Goal: Navigation & Orientation: Find specific page/section

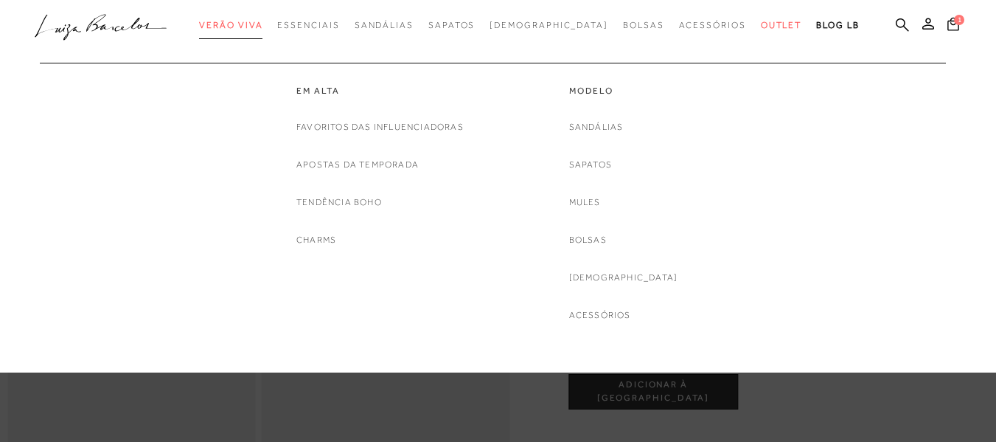
click at [258, 24] on span "Verão Viva" at bounding box center [230, 25] width 63 height 10
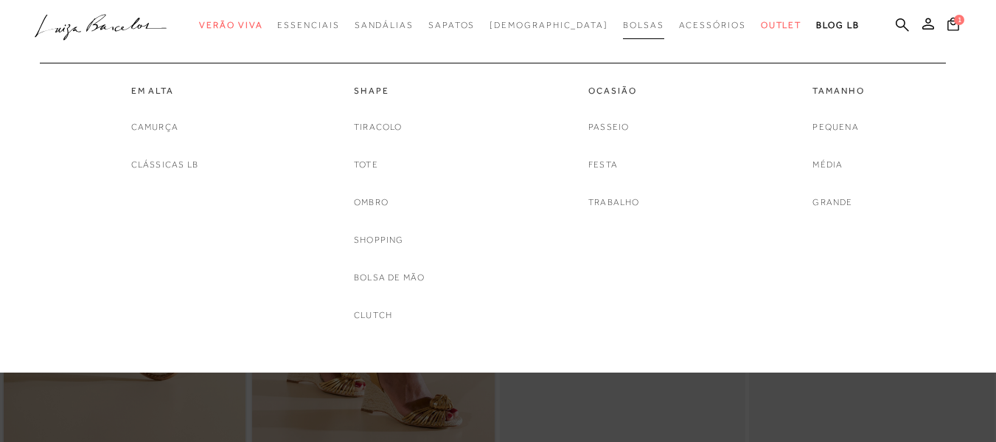
click at [623, 23] on span "Bolsas" at bounding box center [643, 25] width 41 height 10
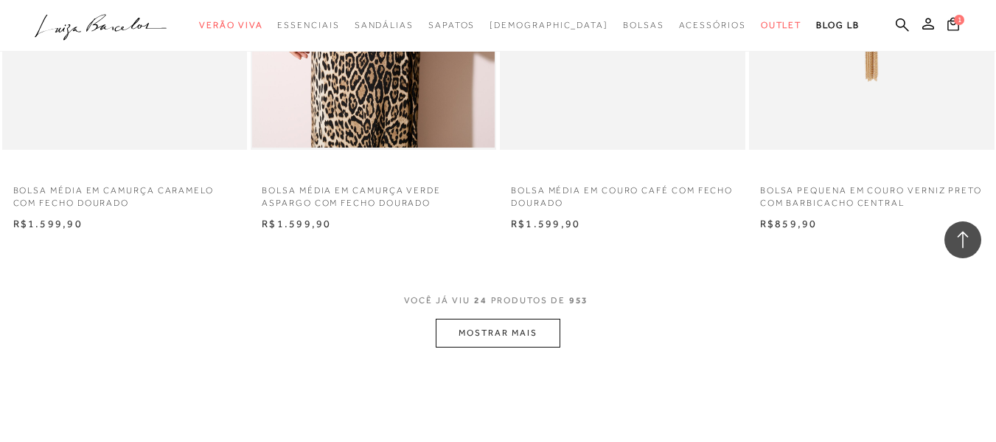
scroll to position [2655, 0]
click at [471, 332] on button "MOSTRAR MAIS" at bounding box center [498, 332] width 124 height 29
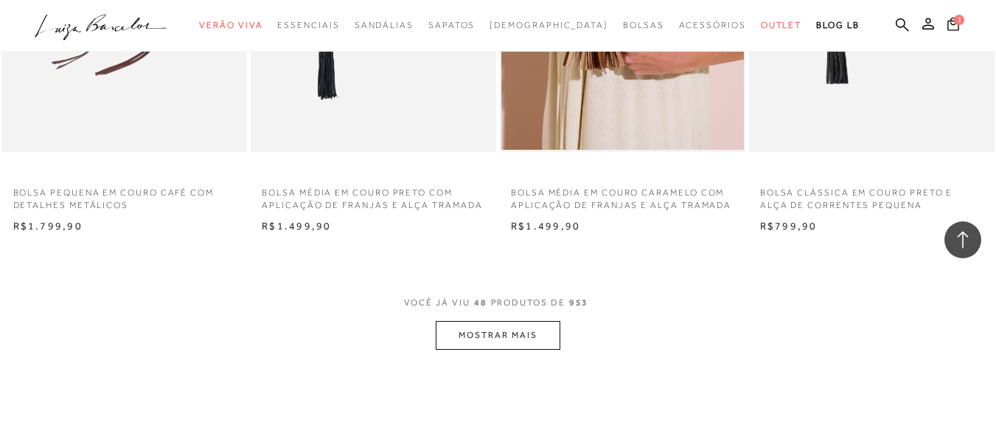
scroll to position [5532, 0]
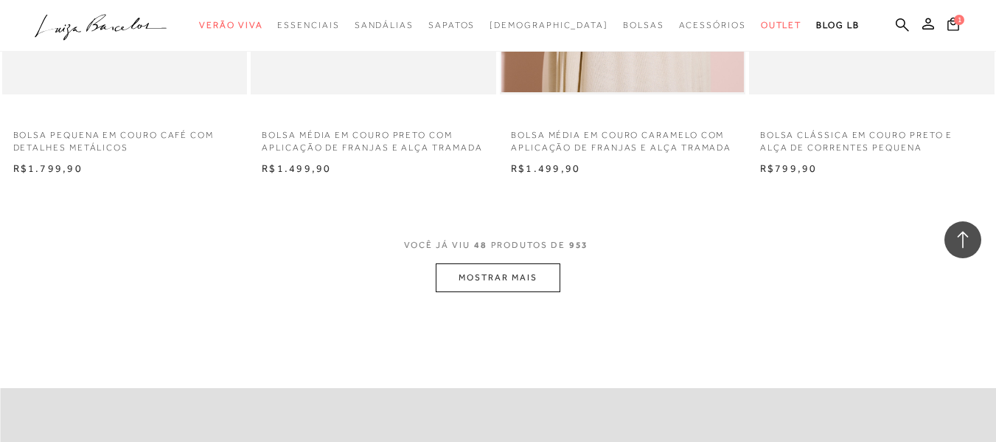
click at [463, 275] on button "MOSTRAR MAIS" at bounding box center [498, 277] width 124 height 29
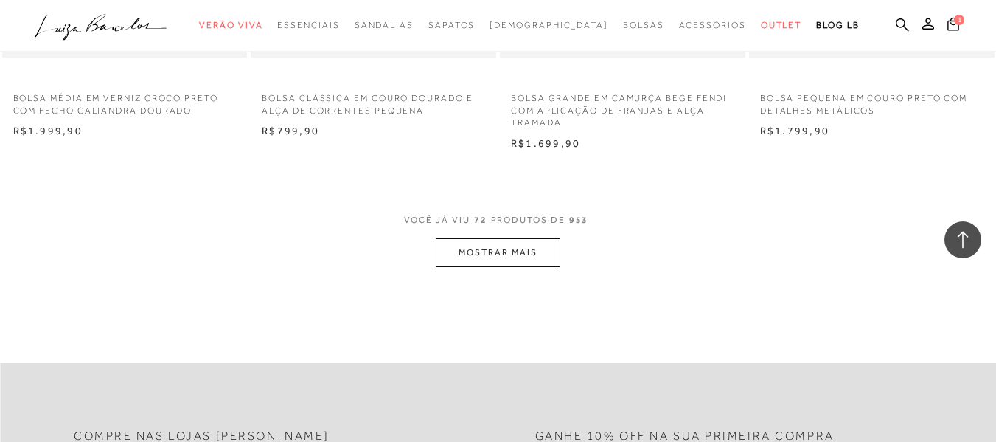
scroll to position [8482, 0]
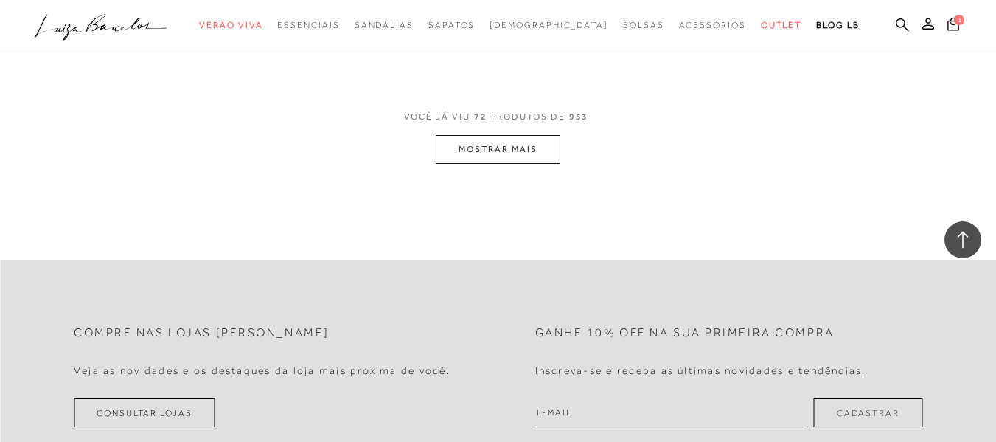
click at [499, 164] on button "MOSTRAR MAIS" at bounding box center [498, 149] width 124 height 29
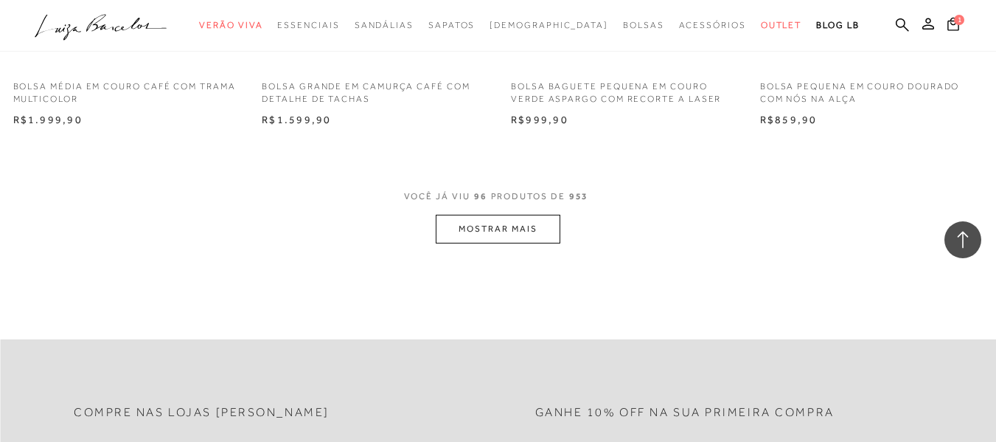
scroll to position [11285, 0]
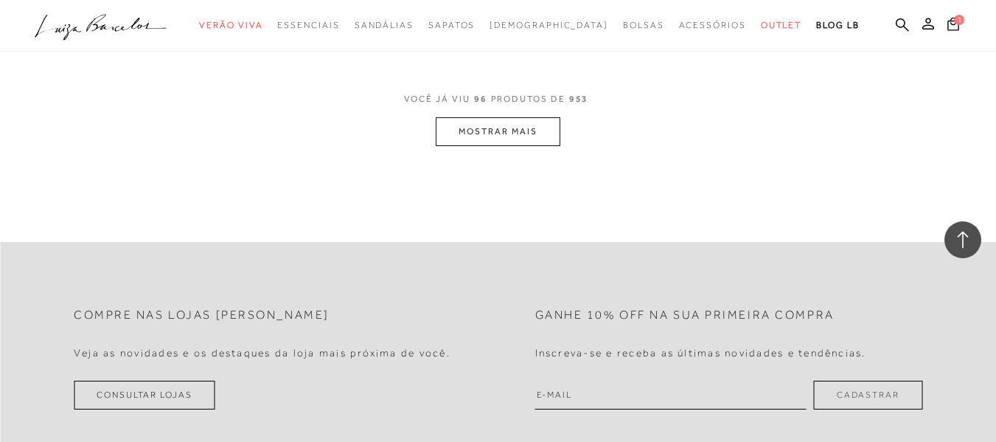
click at [488, 146] on button "MOSTRAR MAIS" at bounding box center [498, 131] width 124 height 29
click at [490, 145] on div "Loading..." at bounding box center [498, 221] width 996 height 442
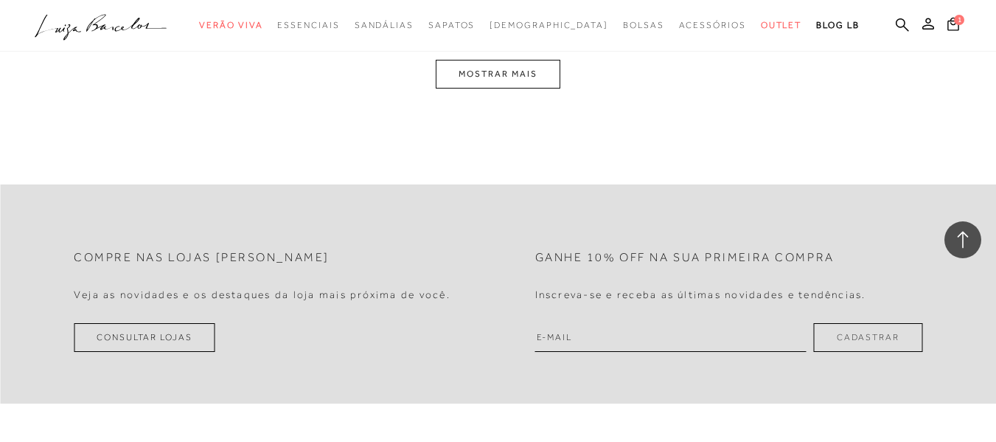
scroll to position [14161, 0]
